Goal: Task Accomplishment & Management: Use online tool/utility

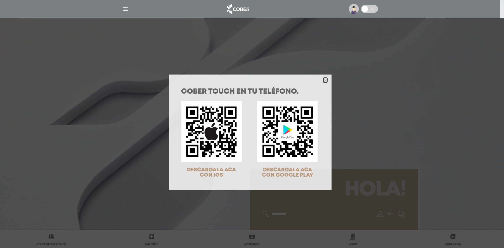
click at [323, 79] on icon "Close" at bounding box center [325, 80] width 4 height 4
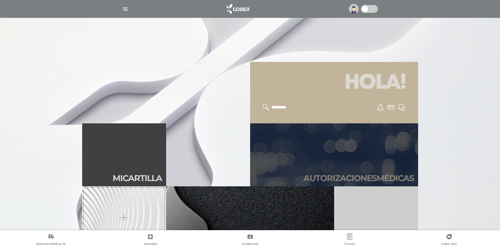
scroll to position [157, 0]
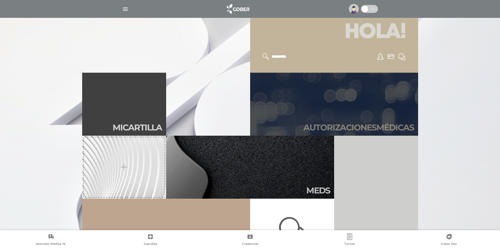
click at [338, 108] on link "Autori zaciones médicas" at bounding box center [334, 104] width 168 height 63
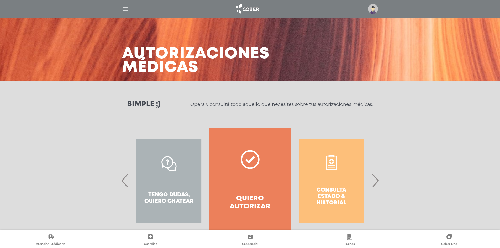
click at [371, 177] on div "Consulta estado & historial" at bounding box center [331, 180] width 81 height 105
click at [374, 181] on span "›" at bounding box center [375, 180] width 10 height 28
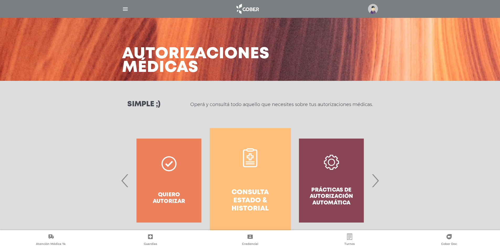
drag, startPoint x: 245, startPoint y: 171, endPoint x: 252, endPoint y: 169, distance: 7.8
click at [245, 171] on link "Consulta estado & historial" at bounding box center [250, 180] width 81 height 105
click at [376, 8] on img at bounding box center [373, 9] width 10 height 10
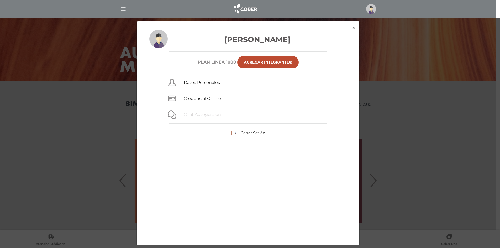
click at [208, 116] on link "Chat Autogestión" at bounding box center [202, 114] width 37 height 5
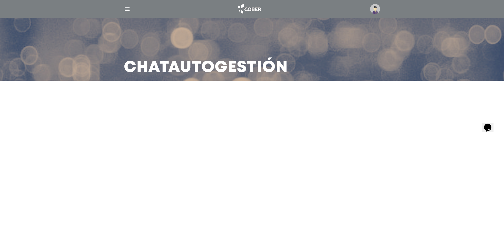
click at [490, 123] on icon "Widget de Chat" at bounding box center [487, 127] width 7 height 8
